Goal: Transaction & Acquisition: Purchase product/service

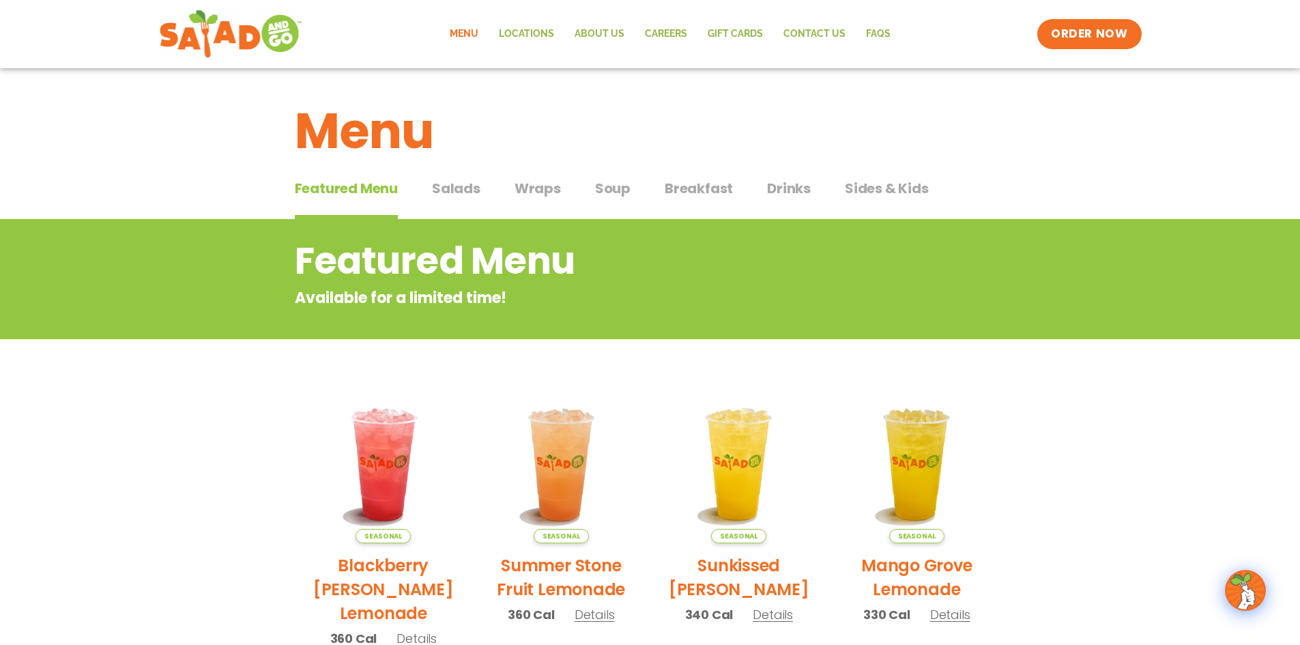
click at [444, 190] on span "Salads" at bounding box center [456, 188] width 48 height 20
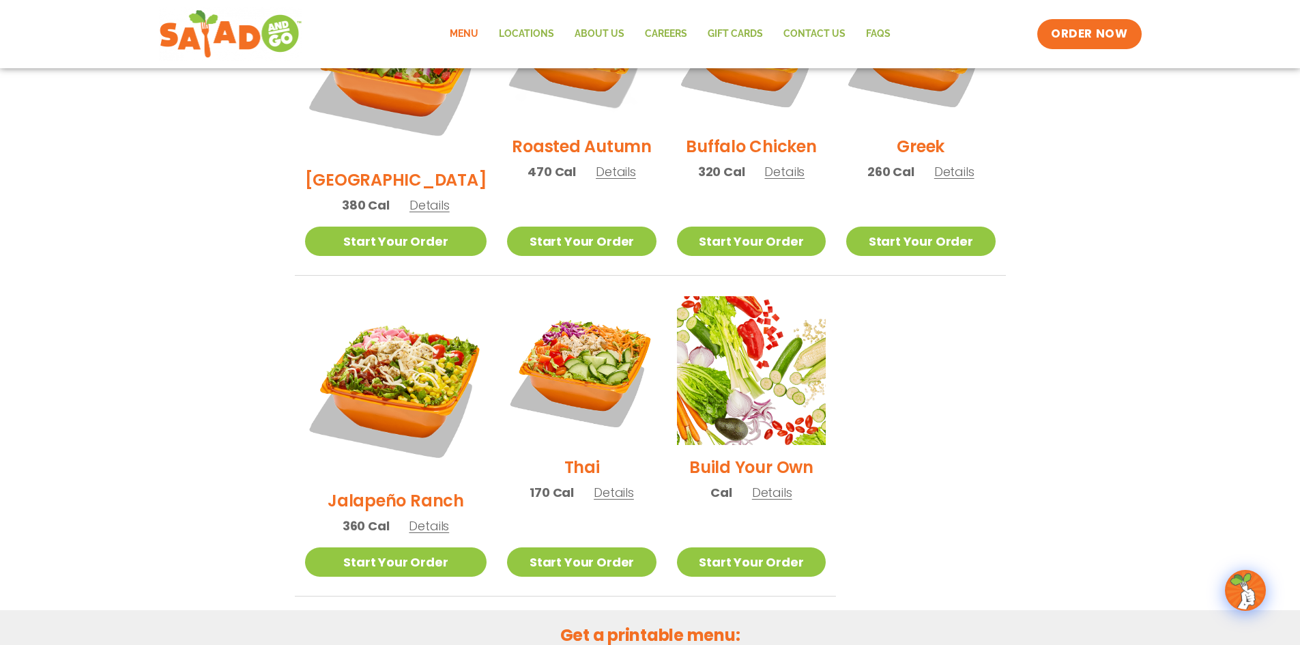
scroll to position [591, 0]
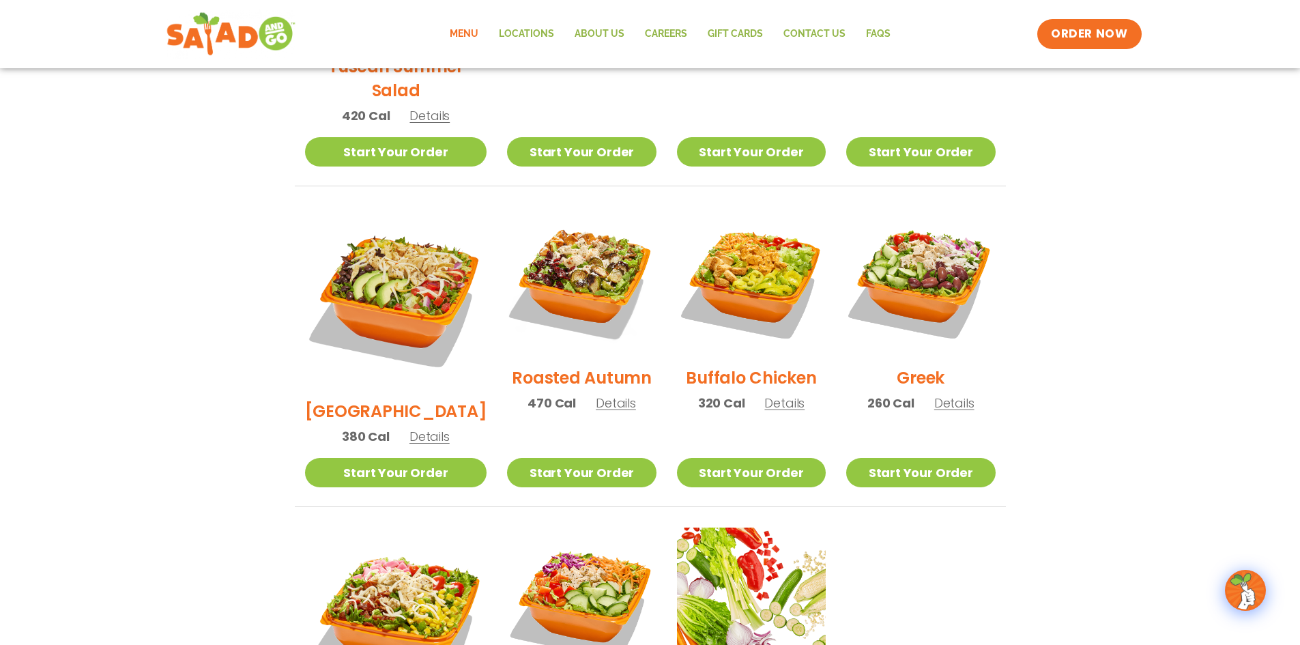
click at [216, 28] on img at bounding box center [230, 34] width 129 height 49
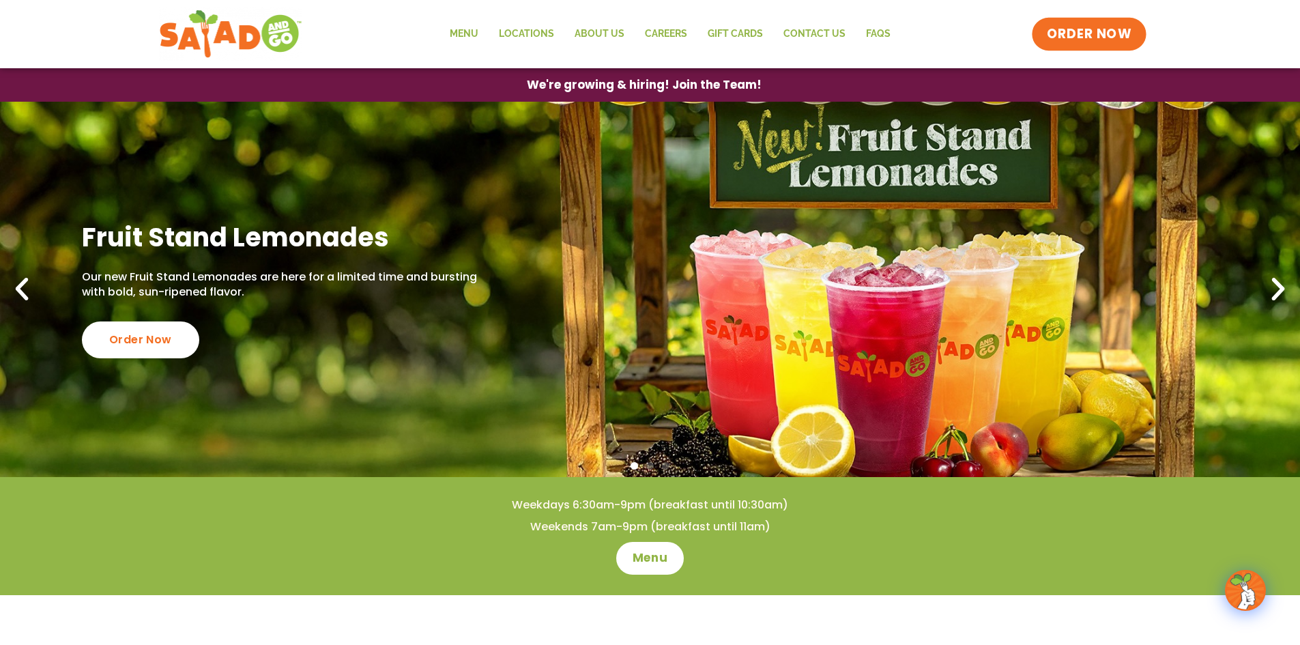
click at [1135, 36] on link "ORDER NOW" at bounding box center [1089, 34] width 115 height 33
